Goal: Find specific page/section: Find specific page/section

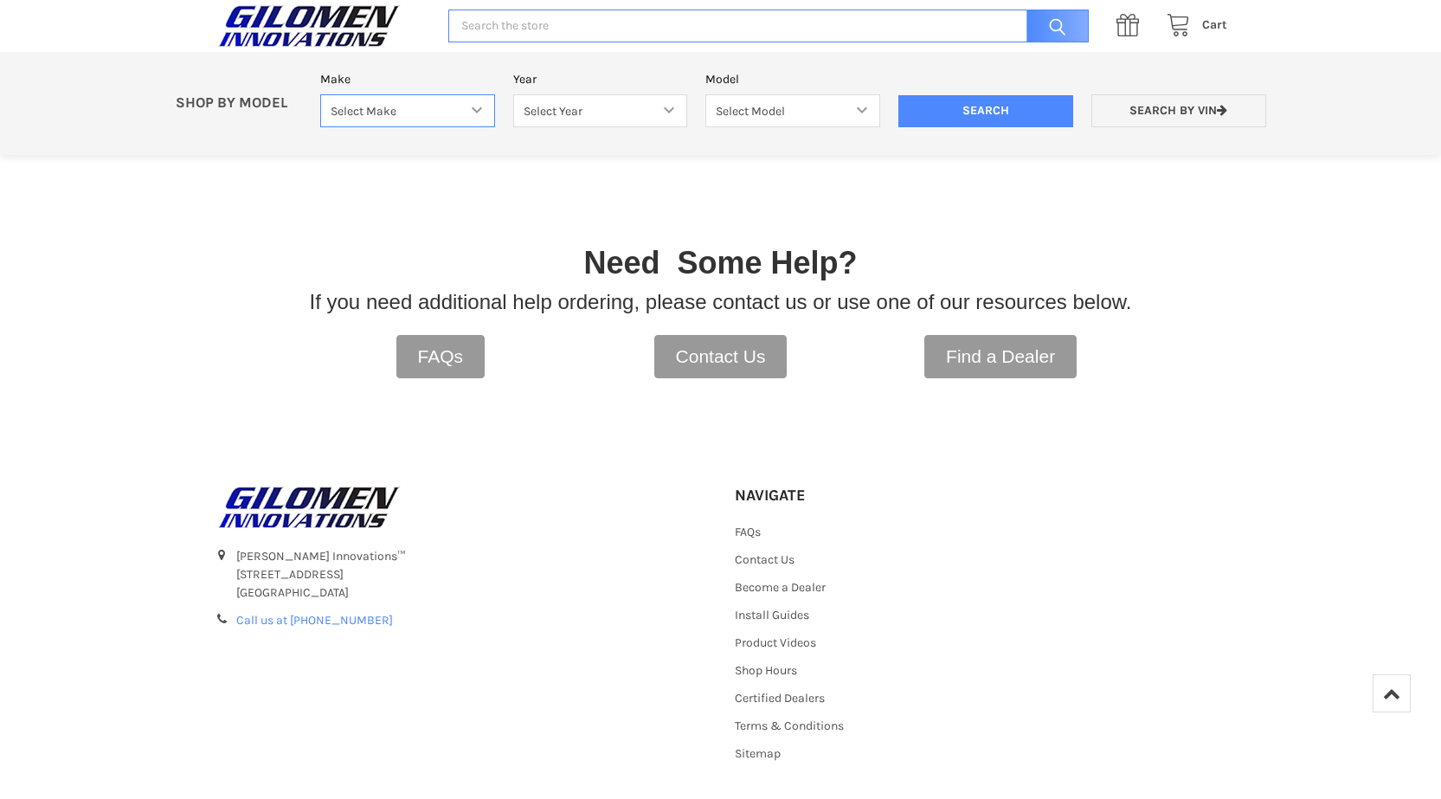
click at [475, 109] on select "Select Make Bobcat UTV Gravely UTV ACE 900 RANGER 570 Ranger 700 / 800 RANGER 9…" at bounding box center [407, 111] width 175 height 34
select select "340"
click at [320, 94] on select "Select Make Bobcat UTV Gravely UTV ACE 900 RANGER 570 Ranger 700 / 800 RANGER 9…" at bounding box center [407, 111] width 175 height 34
click at [676, 113] on select "Select Year [DATE] 2015 2016 2017 2018 2019 2020 2021 2022 2023 2024 2025 2026" at bounding box center [600, 111] width 175 height 34
select select "341"
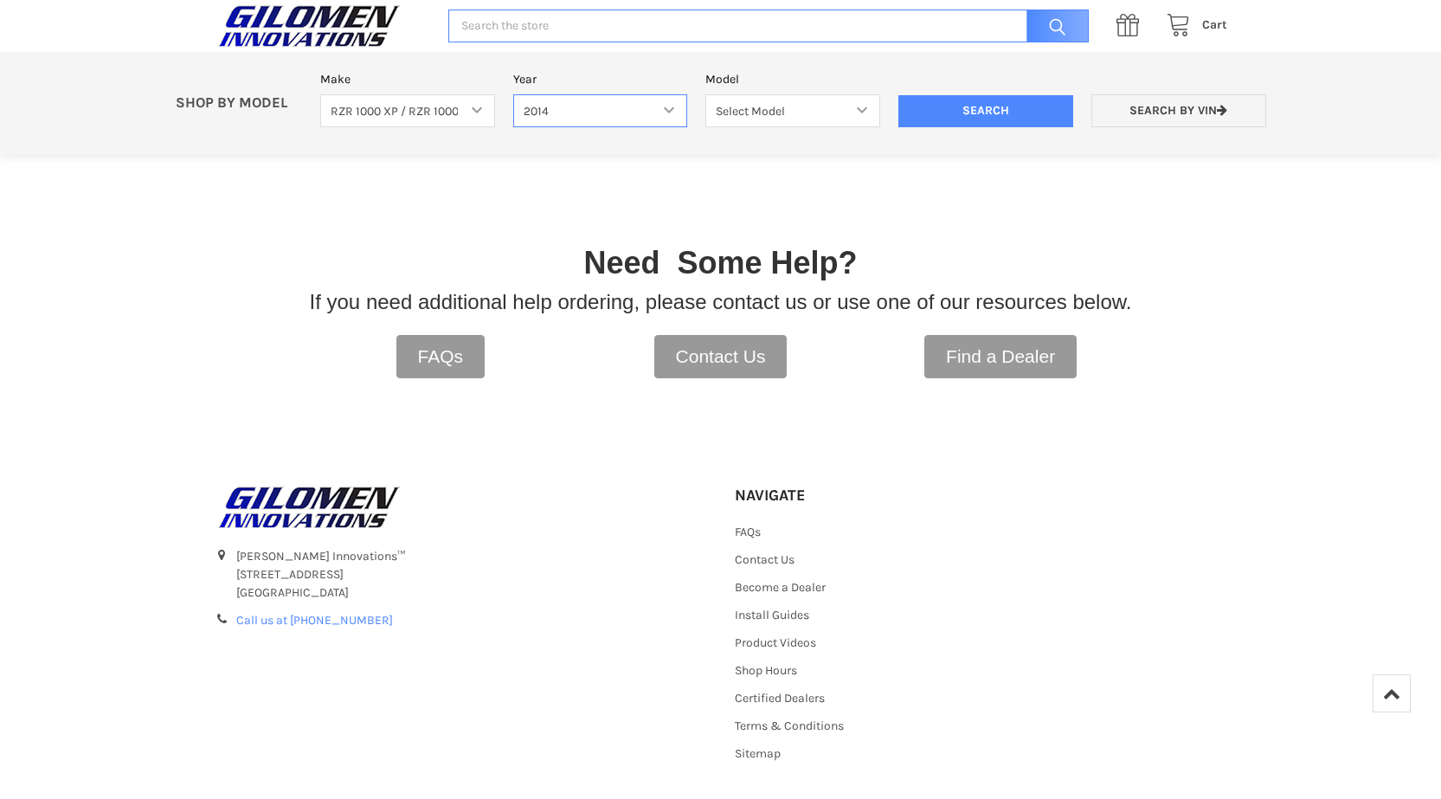
click at [513, 94] on select "Select Year [DATE] 2015 2016 2017 2018 2019 2020 2021 2022 2023 2024 2025 2026" at bounding box center [600, 111] width 175 height 34
click at [858, 115] on select "Select Model RZR XP 1000 RZR XP 4 1000" at bounding box center [792, 111] width 175 height 34
select select "223"
click at [705, 94] on select "Select Model RZR XP 1000 RZR XP 4 1000" at bounding box center [792, 111] width 175 height 34
click at [973, 112] on input "Search" at bounding box center [985, 111] width 175 height 33
